Goal: Find specific page/section: Find specific page/section

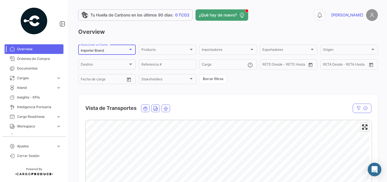
click at [97, 48] on mat-select-trigger "Importer Brand" at bounding box center [92, 50] width 23 height 4
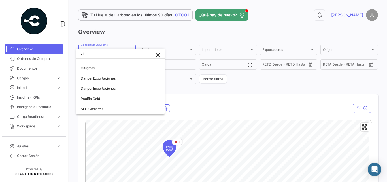
scroll to position [26, 0]
type input "ci"
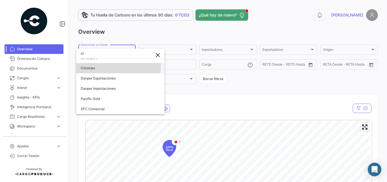
click at [92, 65] on span "Citromax" at bounding box center [120, 68] width 79 height 10
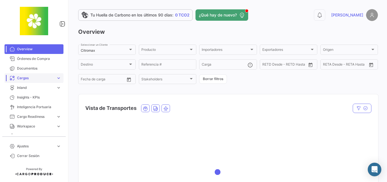
click at [25, 78] on span "Cargas" at bounding box center [35, 77] width 37 height 5
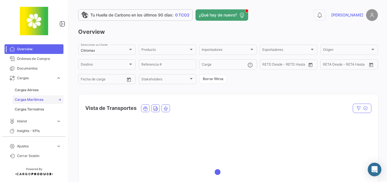
click at [30, 98] on span "Cargas Marítimas" at bounding box center [29, 99] width 29 height 5
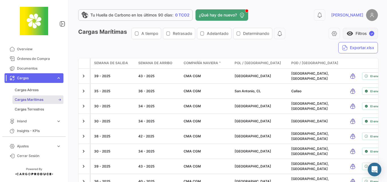
click at [354, 34] on button "visibility Filtros ✓" at bounding box center [360, 33] width 35 height 11
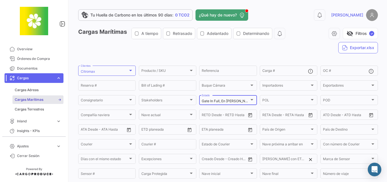
click at [242, 95] on div "Gate In Full, En [PERSON_NAME] a POT, En [PERSON_NAME] a POD, Gate Out Full, Re…" at bounding box center [228, 99] width 52 height 11
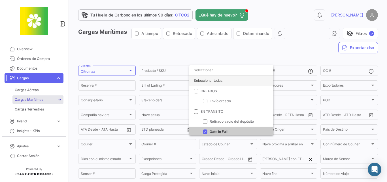
click at [224, 77] on div "Seleccionar todas" at bounding box center [231, 80] width 84 height 10
checkbox input "true"
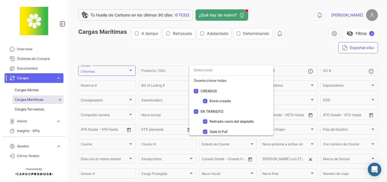
click at [270, 45] on div at bounding box center [193, 91] width 387 height 182
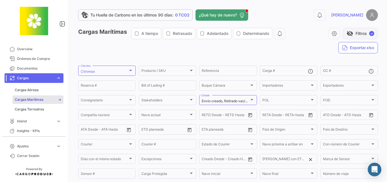
click at [359, 34] on button "visibility_off Filtros ✓" at bounding box center [360, 33] width 35 height 11
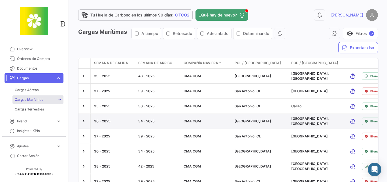
scroll to position [64, 0]
